Goal: Task Accomplishment & Management: Complete application form

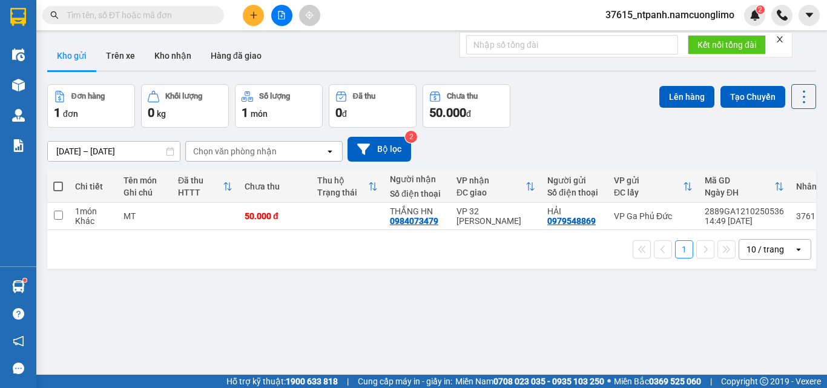
drag, startPoint x: 332, startPoint y: 325, endPoint x: 153, endPoint y: 387, distance: 189.7
click at [273, 336] on div "ver 1.8.146 Kho gửi Trên xe Kho nhận Hàng đã giao Đơn hàng 1 đơn Khối lượng 0 k…" at bounding box center [431, 230] width 778 height 388
click at [329, 356] on div "ver 1.8.146 Kho gửi Trên xe Kho nhận Hàng đã giao Đơn hàng 1 đơn Khối lượng 0 k…" at bounding box center [431, 230] width 778 height 388
drag, startPoint x: 361, startPoint y: 316, endPoint x: 198, endPoint y: 74, distance: 292.1
click at [359, 297] on div "ver 1.8.146 Kho gửi Trên xe Kho nhận Hàng đã giao Đơn hàng 1 đơn Khối lượng 0 k…" at bounding box center [431, 230] width 778 height 388
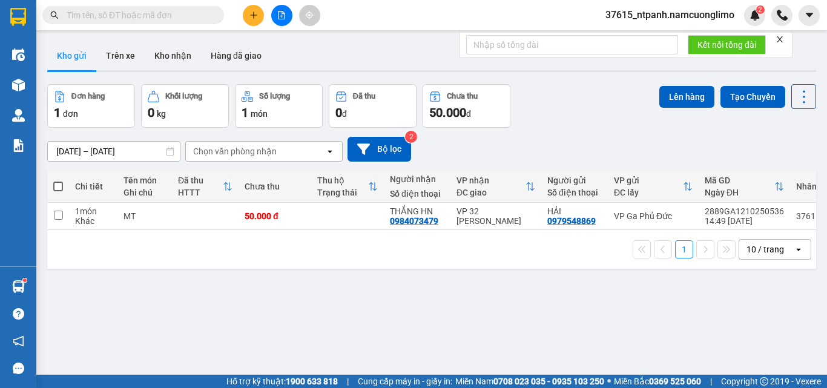
click at [248, 12] on button at bounding box center [253, 15] width 21 height 21
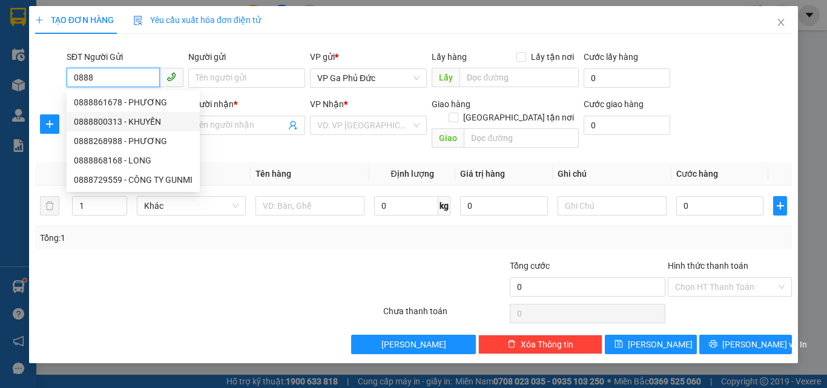
click at [114, 122] on div "0888800313 - KHUYẾN" at bounding box center [133, 121] width 119 height 13
type input "0888800313"
type input "KHUYẾN"
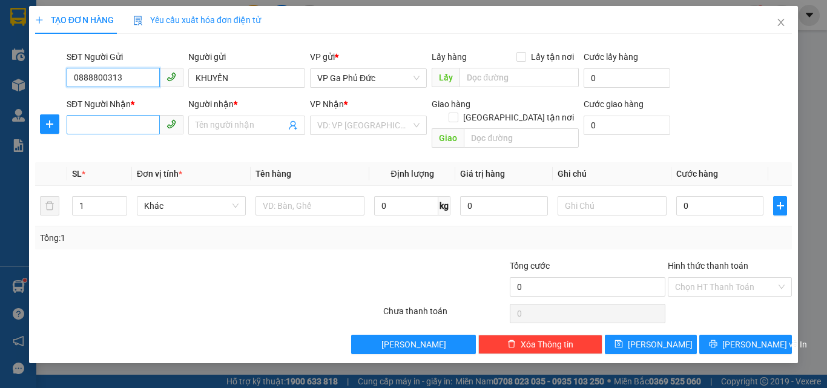
type input "0888800313"
click at [128, 125] on input "SĐT Người Nhận *" at bounding box center [113, 124] width 93 height 19
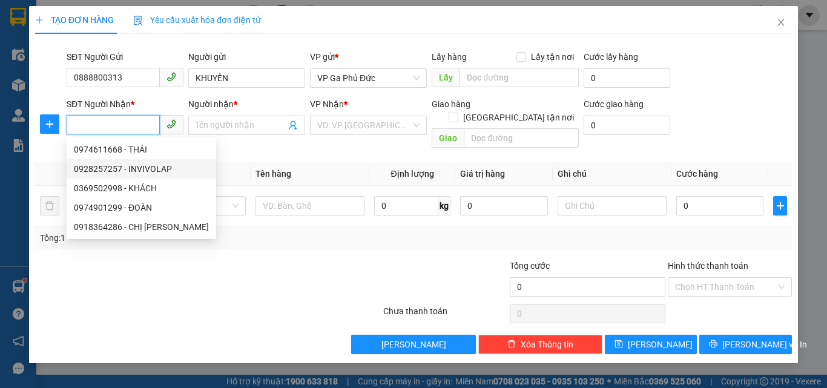
click at [157, 167] on div "0928257257 - INVIVOLAP" at bounding box center [141, 168] width 135 height 13
type input "0928257257"
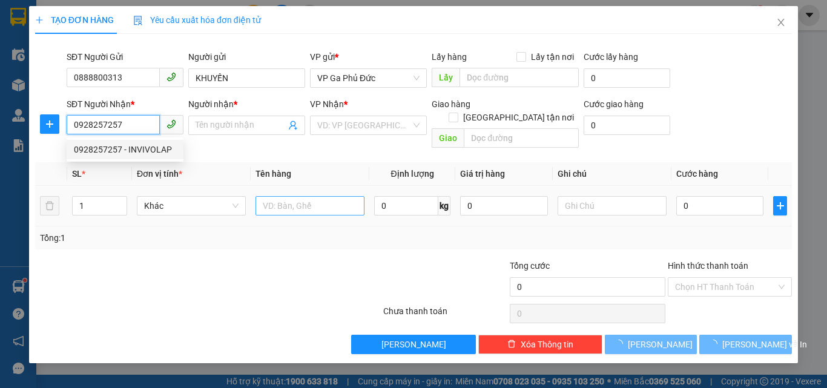
type input "INVIVOLAP"
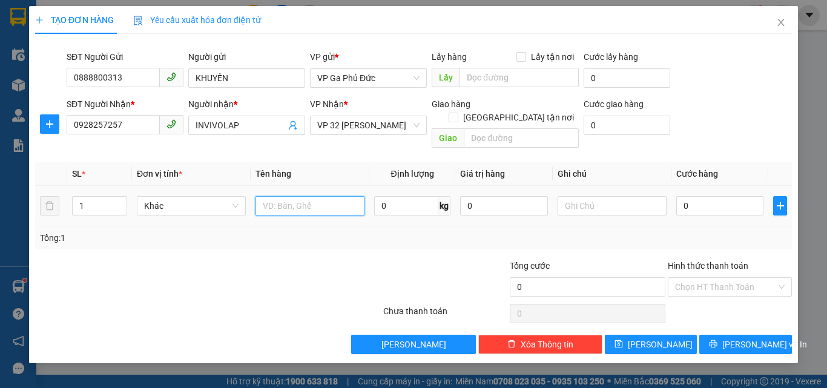
click at [301, 196] on input "text" at bounding box center [309, 205] width 109 height 19
type input "MR"
click at [725, 212] on td "0" at bounding box center [719, 206] width 97 height 41
type input "3"
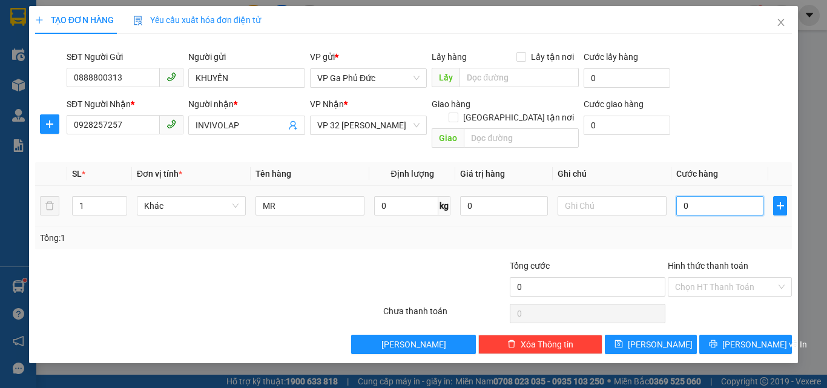
type input "3"
type input "30"
type input "30.000"
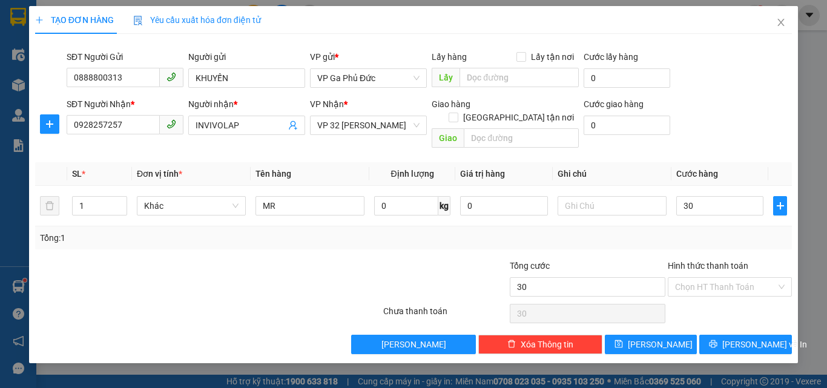
type input "30.000"
click at [202, 50] on div "Người gửi" at bounding box center [246, 56] width 117 height 13
click at [202, 68] on input "KHUYẾN" at bounding box center [246, 77] width 117 height 19
click at [130, 84] on input "0888800313" at bounding box center [113, 77] width 93 height 19
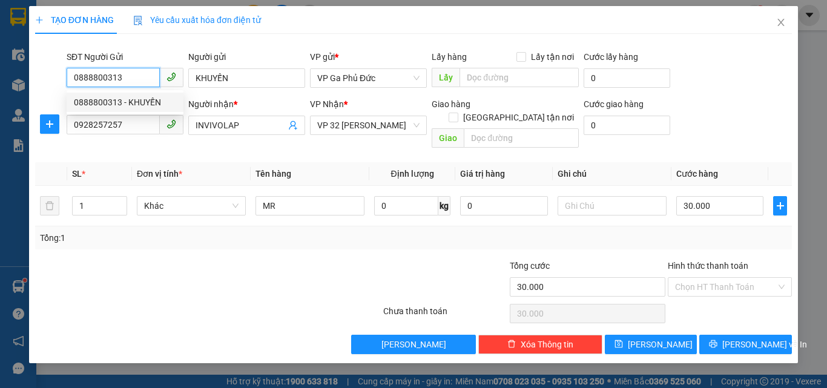
click at [135, 82] on input "0888800313" at bounding box center [113, 77] width 93 height 19
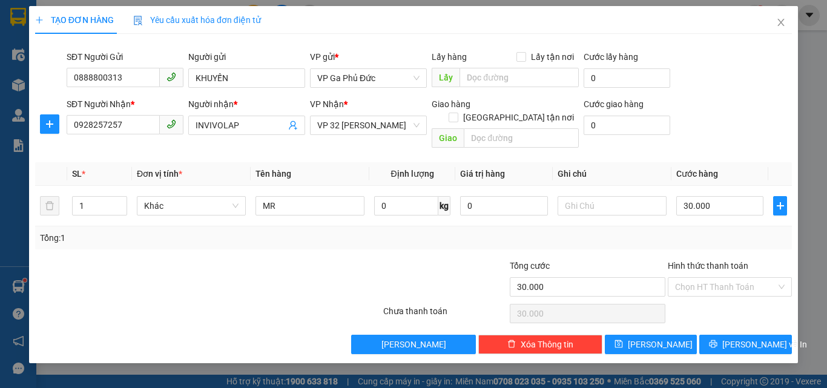
click at [720, 231] on div "Tổng: 1" at bounding box center [413, 237] width 747 height 13
click at [740, 338] on span "Lưu và In" at bounding box center [764, 344] width 85 height 13
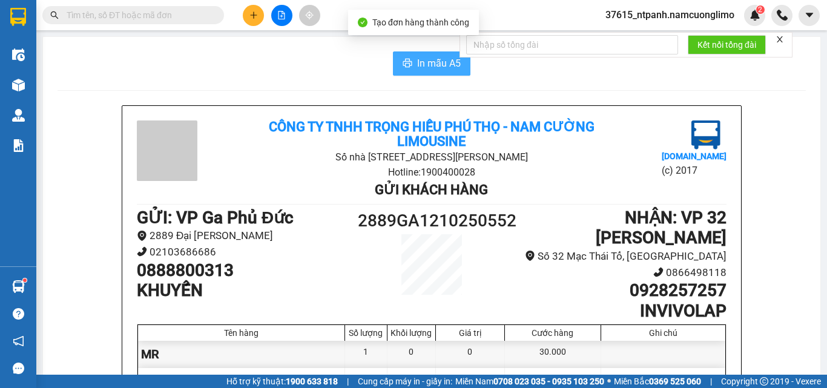
click at [425, 60] on span "In mẫu A5" at bounding box center [439, 63] width 44 height 15
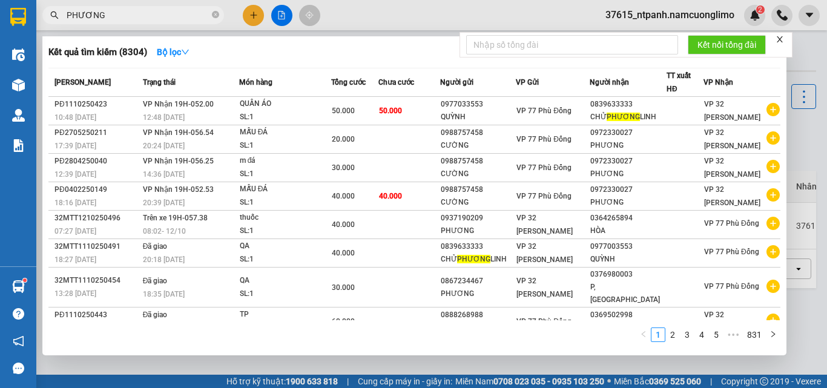
click at [146, 18] on input "PHƯƠNG" at bounding box center [138, 14] width 143 height 13
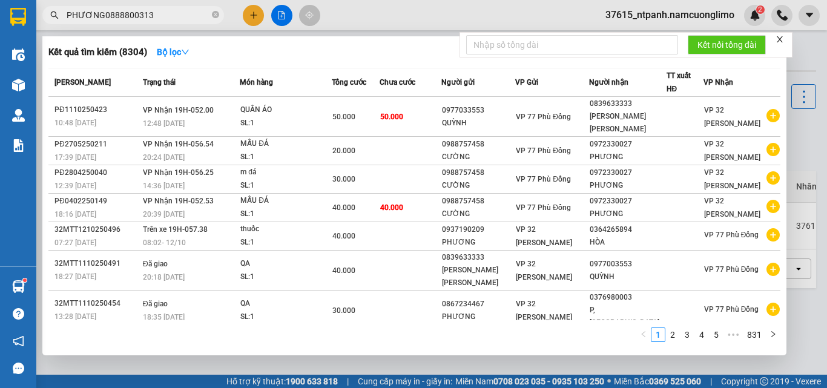
click at [145, 16] on input "PHƯƠNG0888800313" at bounding box center [138, 14] width 143 height 13
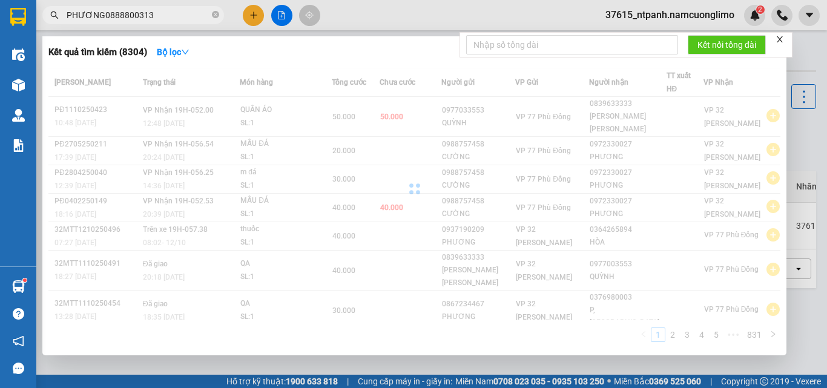
drag, startPoint x: 117, startPoint y: 16, endPoint x: 0, endPoint y: 14, distance: 116.8
click at [0, 16] on section "Kết quả [PERSON_NAME] ( 8304 ) Bộ lọc Mã ĐH Trạng thái Món hàng [PERSON_NAME] […" at bounding box center [413, 194] width 827 height 388
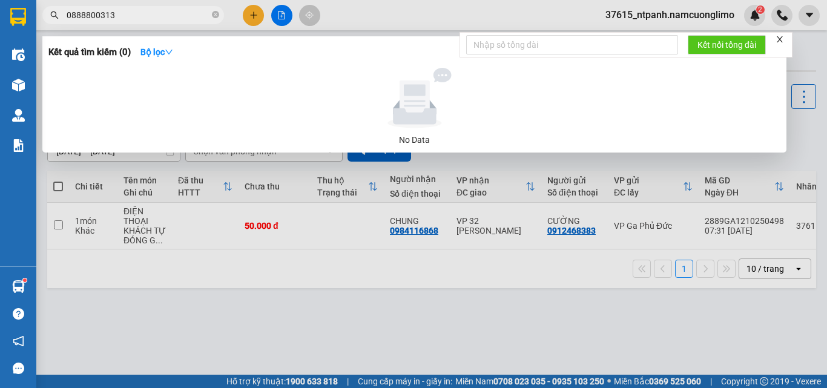
type input "0888800313"
drag, startPoint x: 484, startPoint y: 12, endPoint x: 468, endPoint y: 10, distance: 15.3
click at [483, 12] on div at bounding box center [413, 194] width 827 height 388
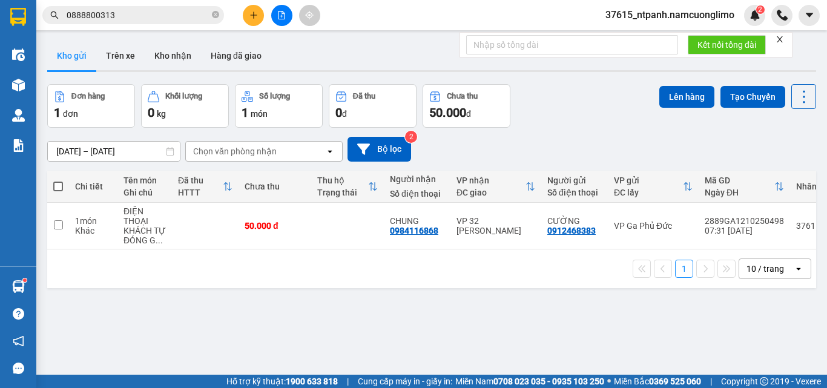
click at [173, 18] on input "0888800313" at bounding box center [138, 14] width 143 height 13
